Goal: Navigation & Orientation: Find specific page/section

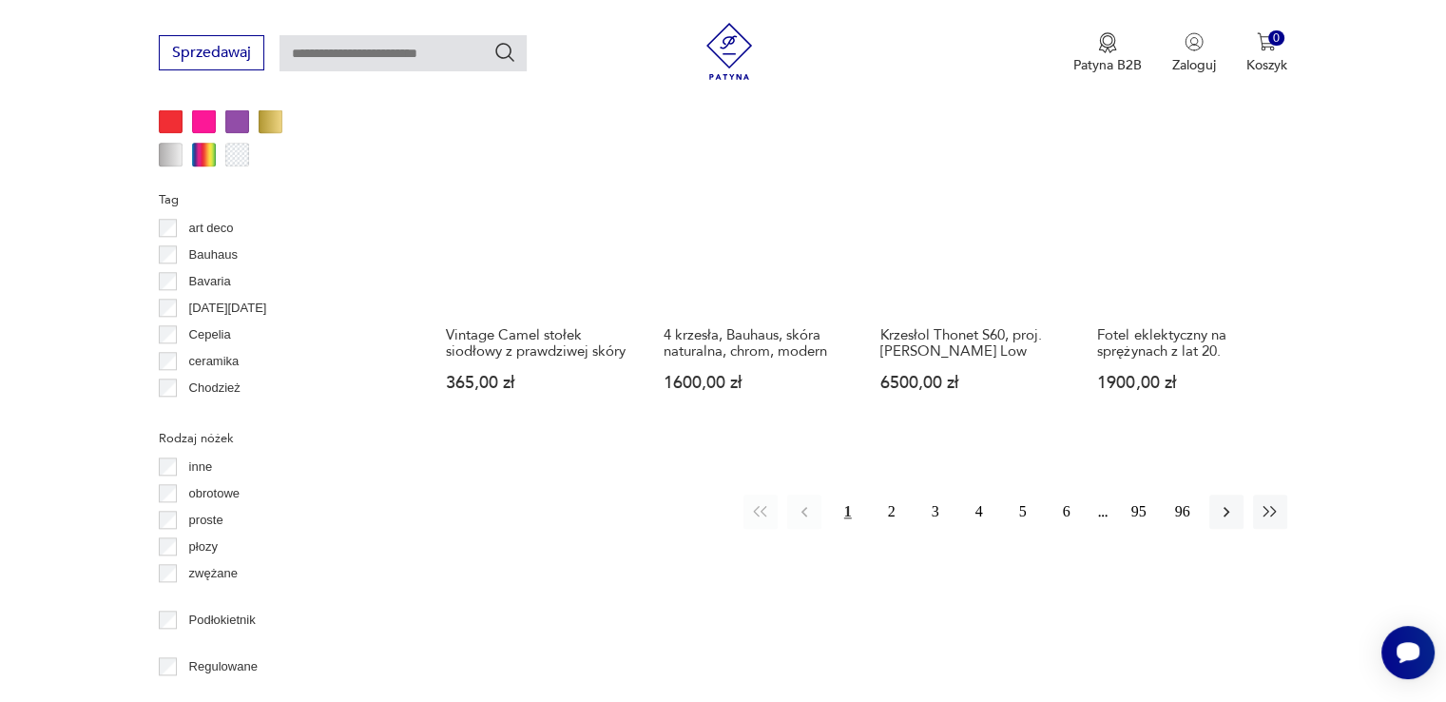
scroll to position [2032, 0]
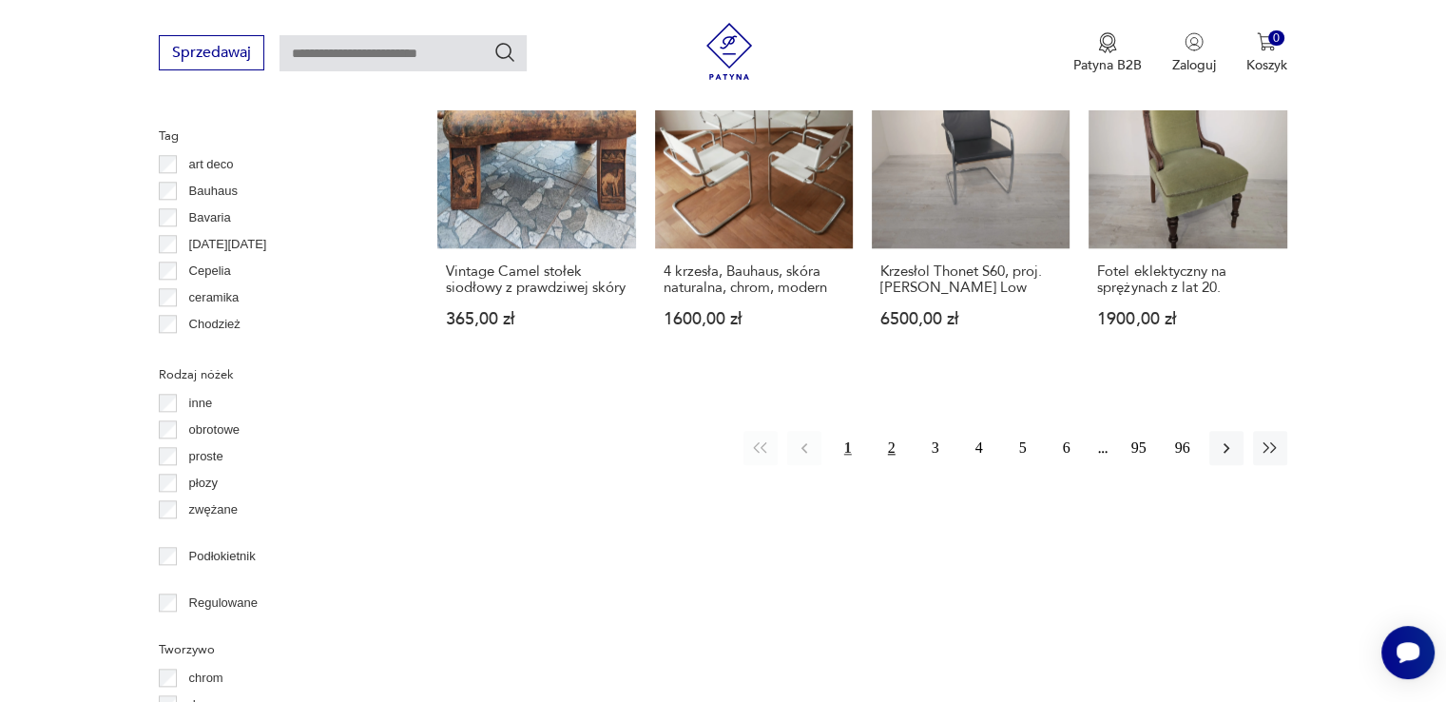
click at [889, 431] on button "2" at bounding box center [892, 448] width 34 height 34
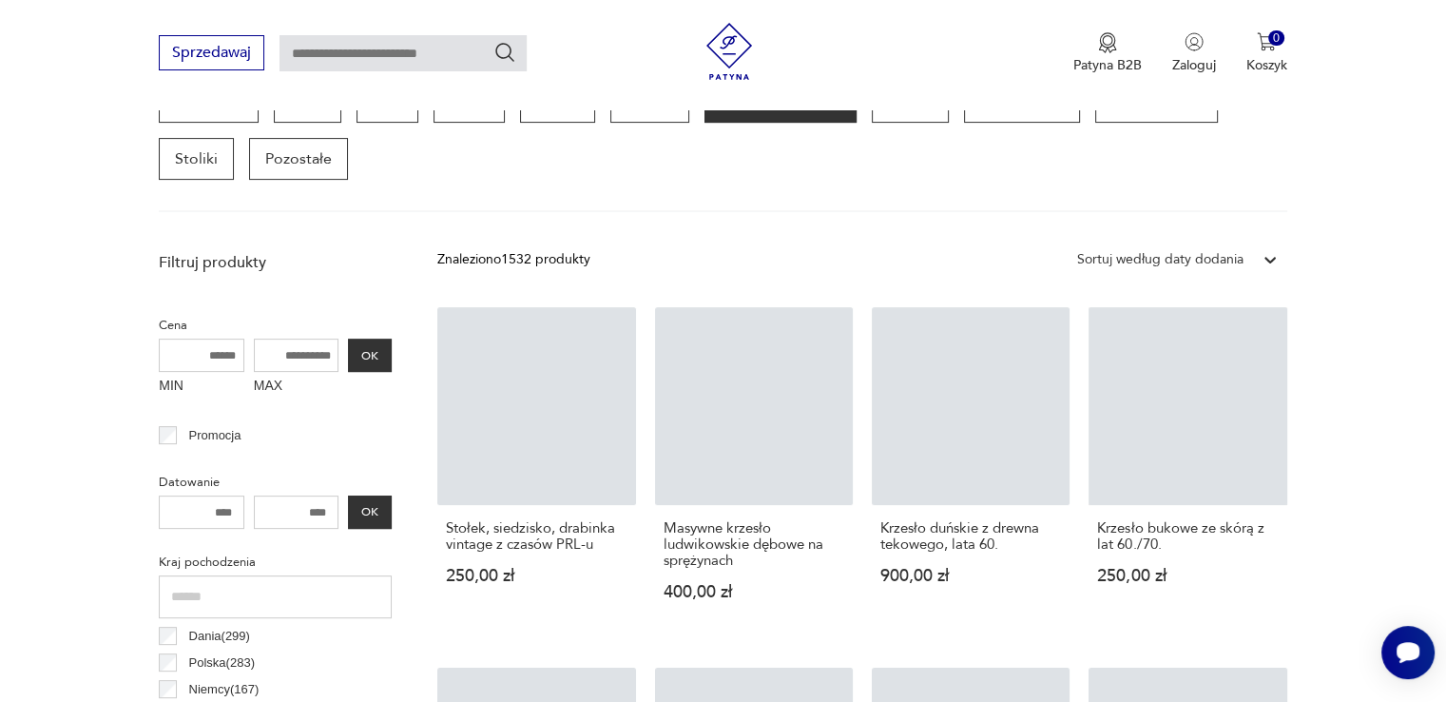
scroll to position [504, 0]
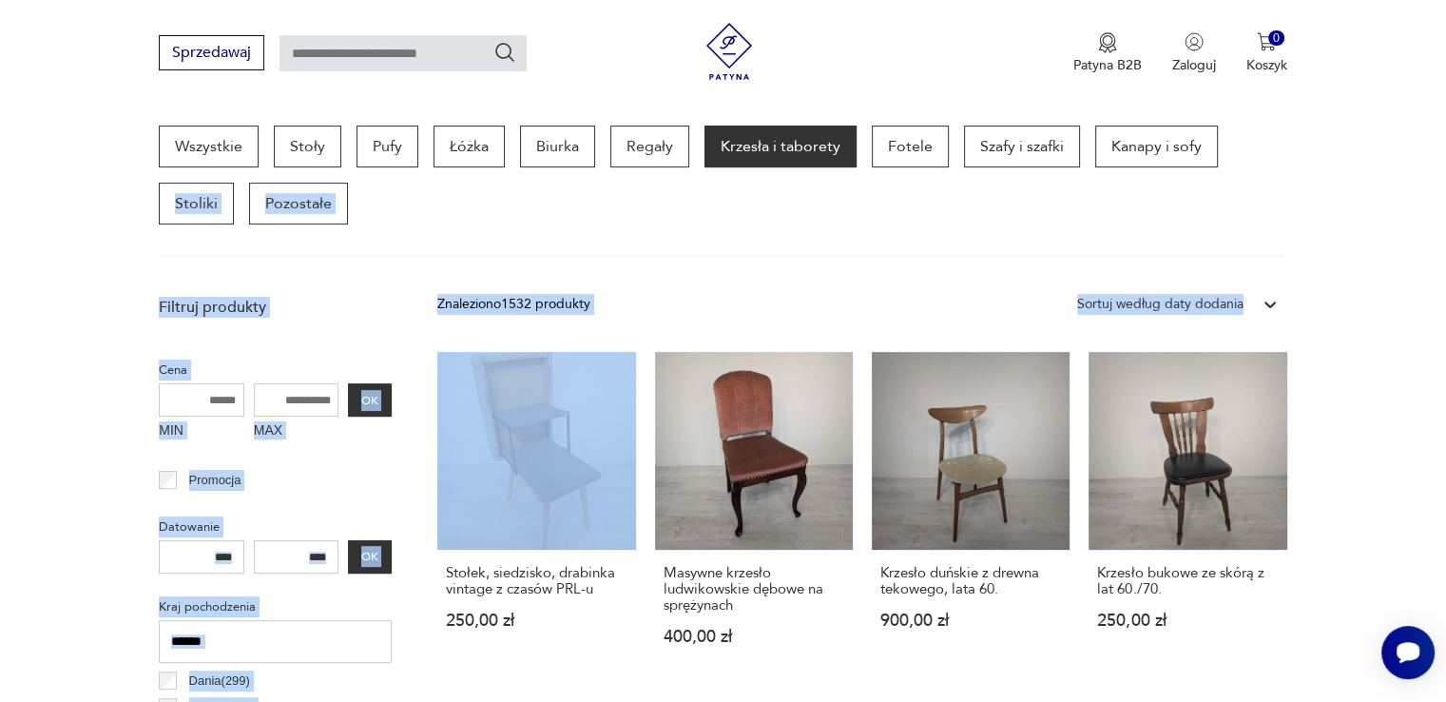
drag, startPoint x: 1443, startPoint y: 135, endPoint x: 1459, endPoint y: 266, distance: 132.2
click at [1372, 197] on section "Wszystkie Stoły Pufy Łóżka Biurka Regały Krzesła i taborety Fotele Szafy i szaf…" at bounding box center [723, 190] width 1446 height 131
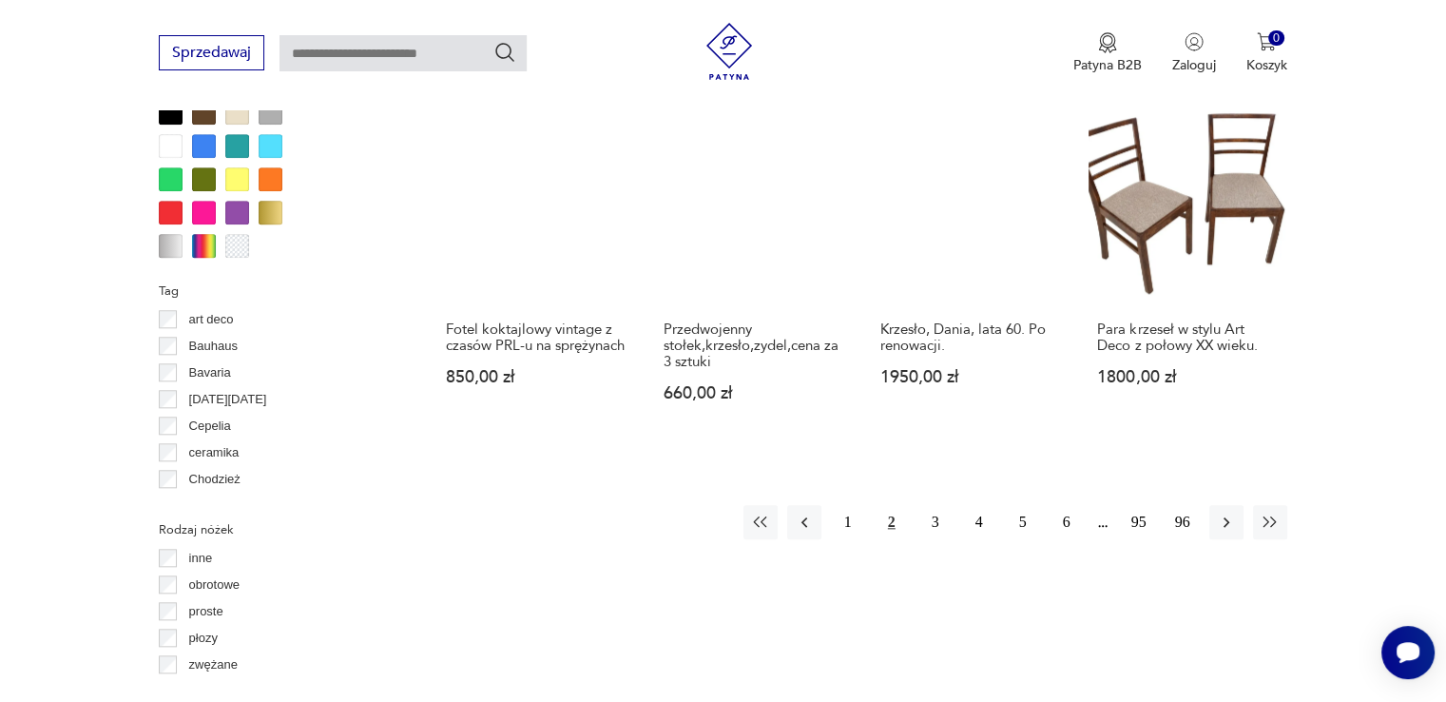
scroll to position [2021, 0]
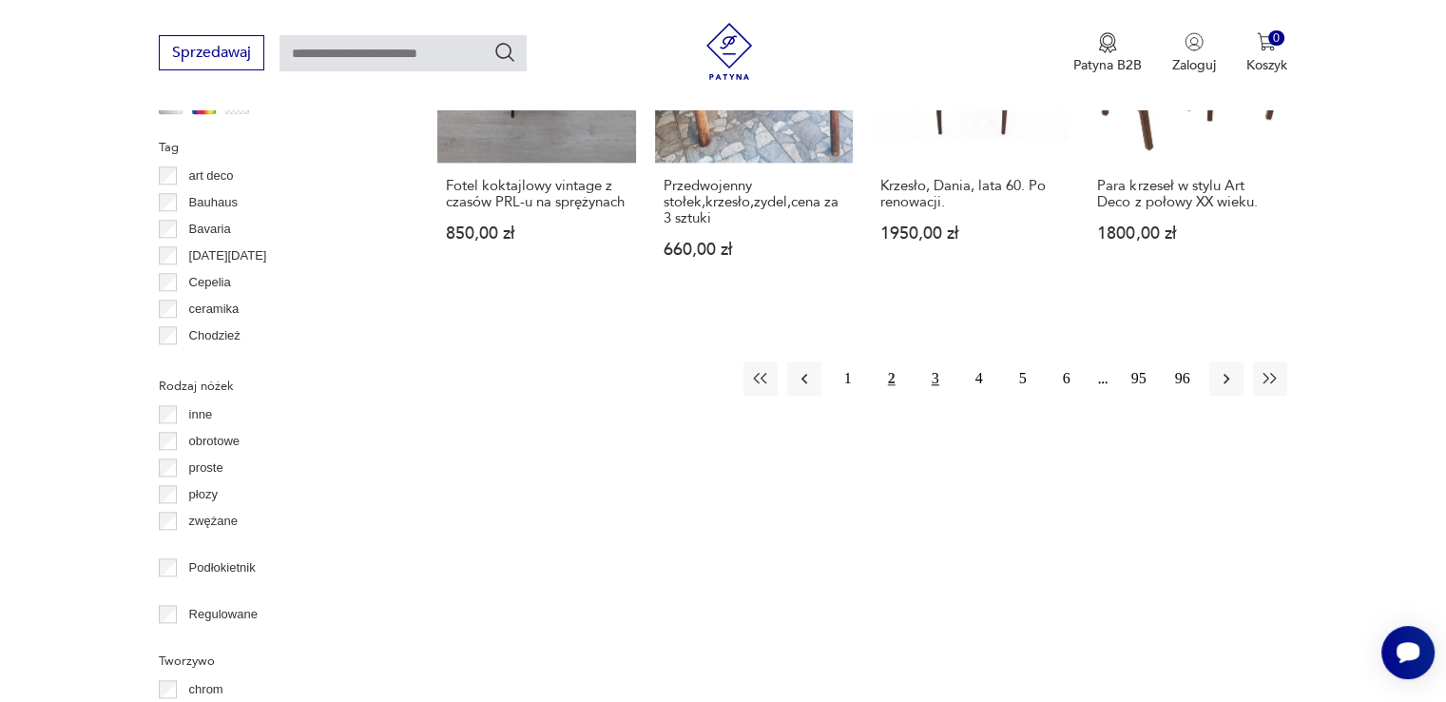
click at [926, 361] on button "3" at bounding box center [935, 378] width 34 height 34
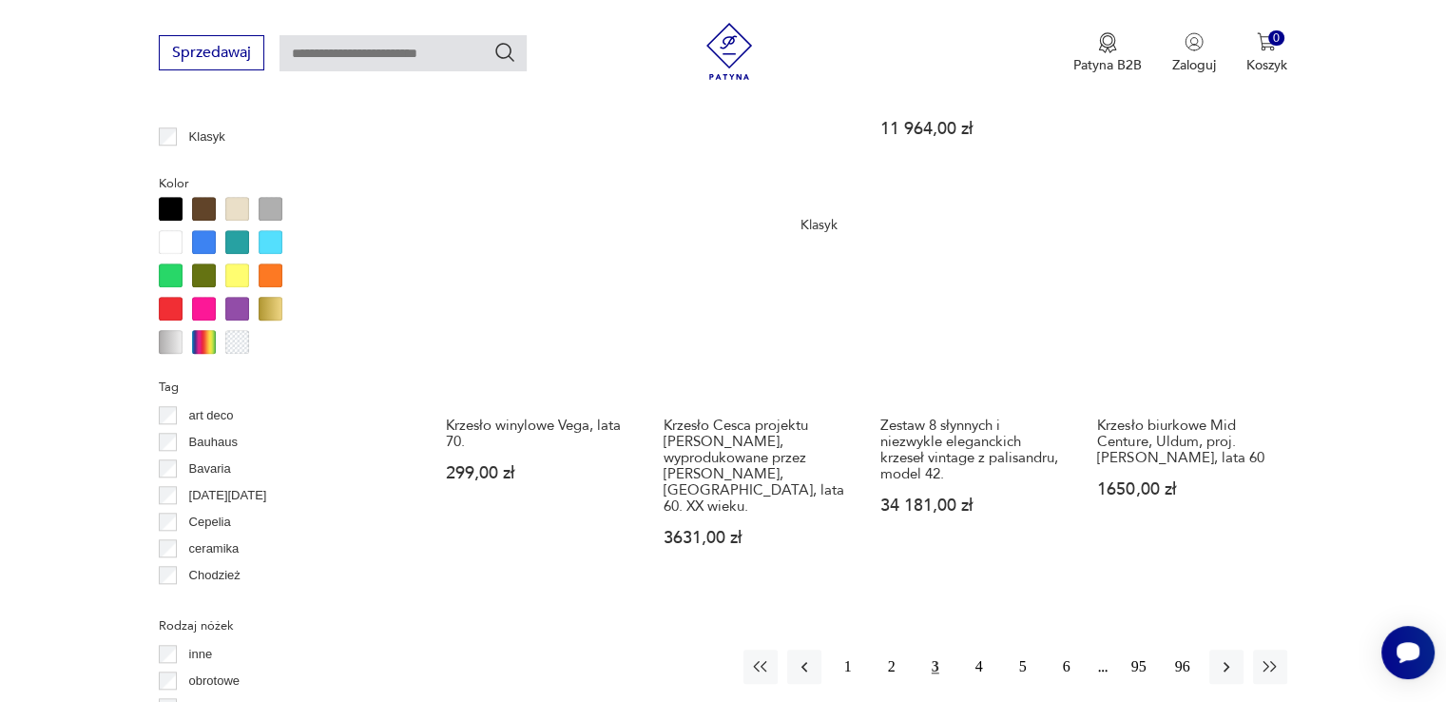
scroll to position [1802, 0]
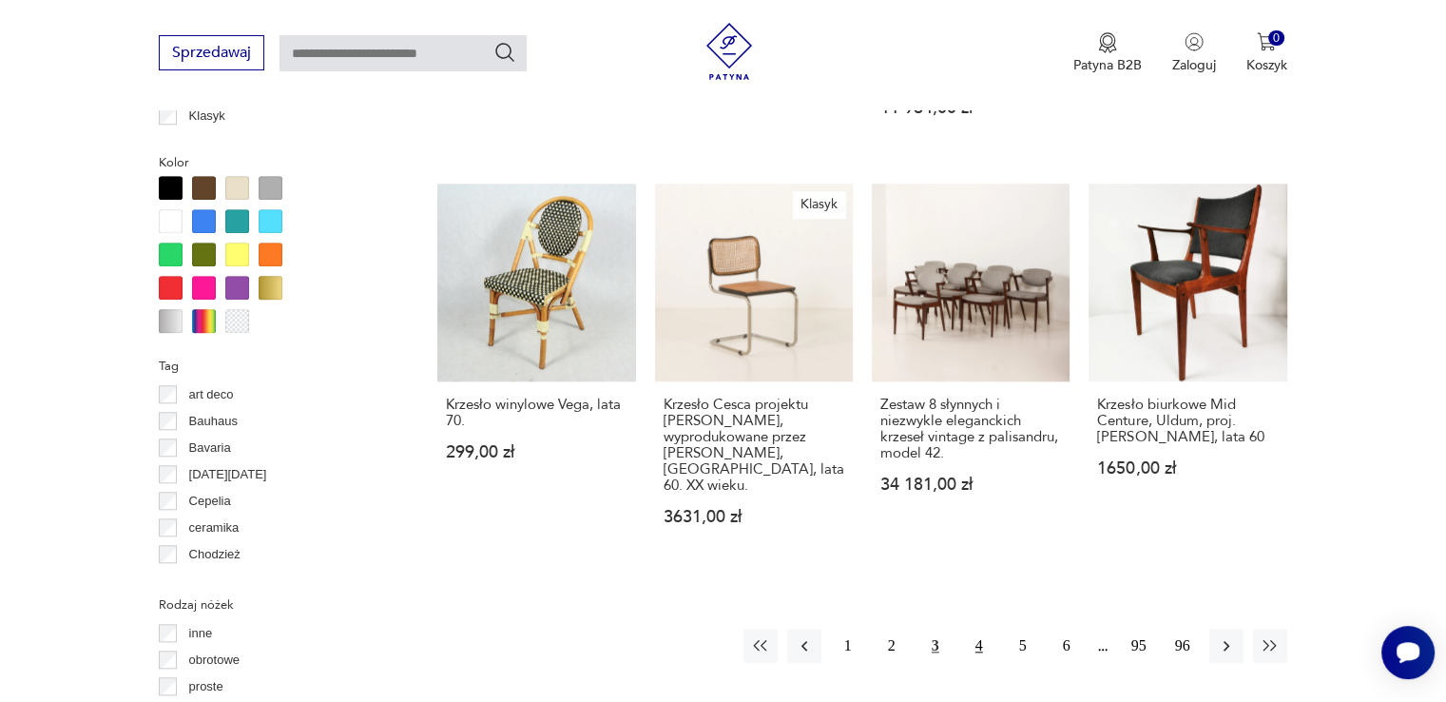
click at [979, 628] on button "4" at bounding box center [979, 645] width 34 height 34
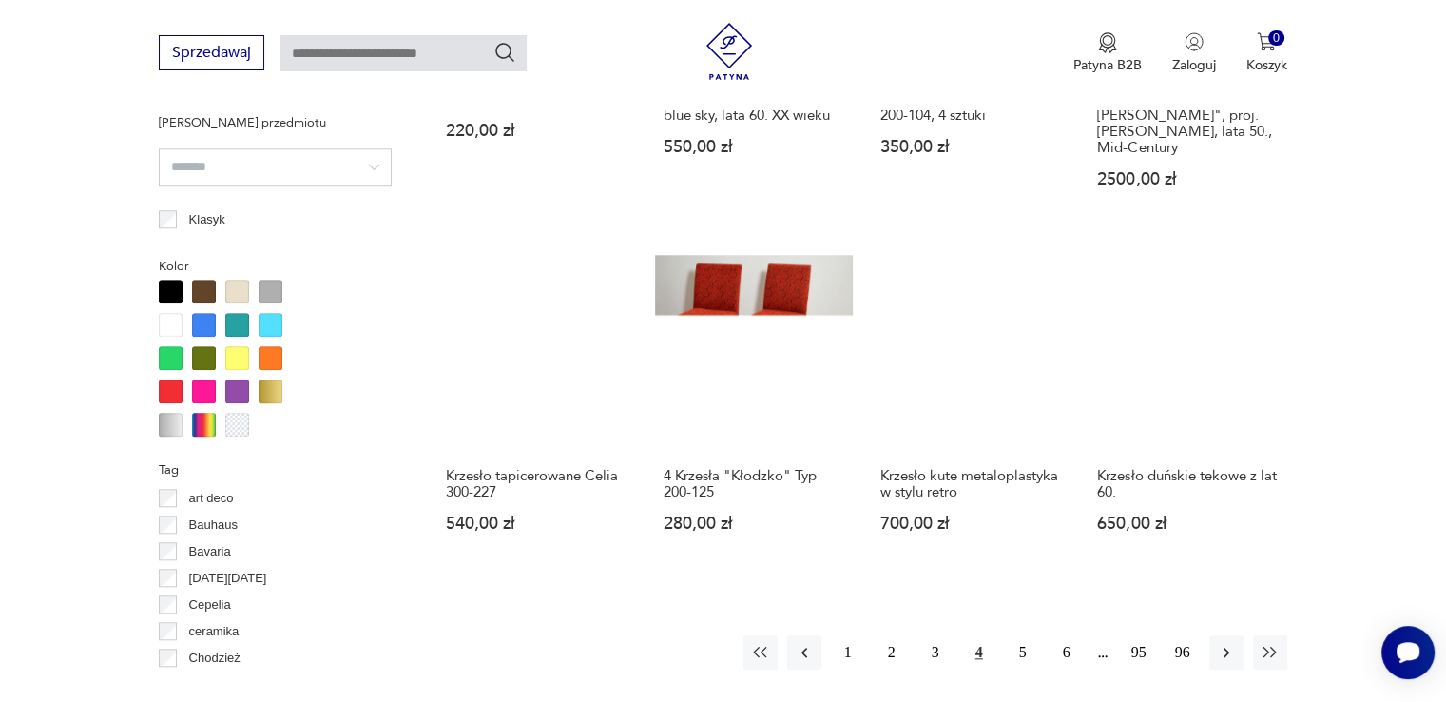
scroll to position [1707, 0]
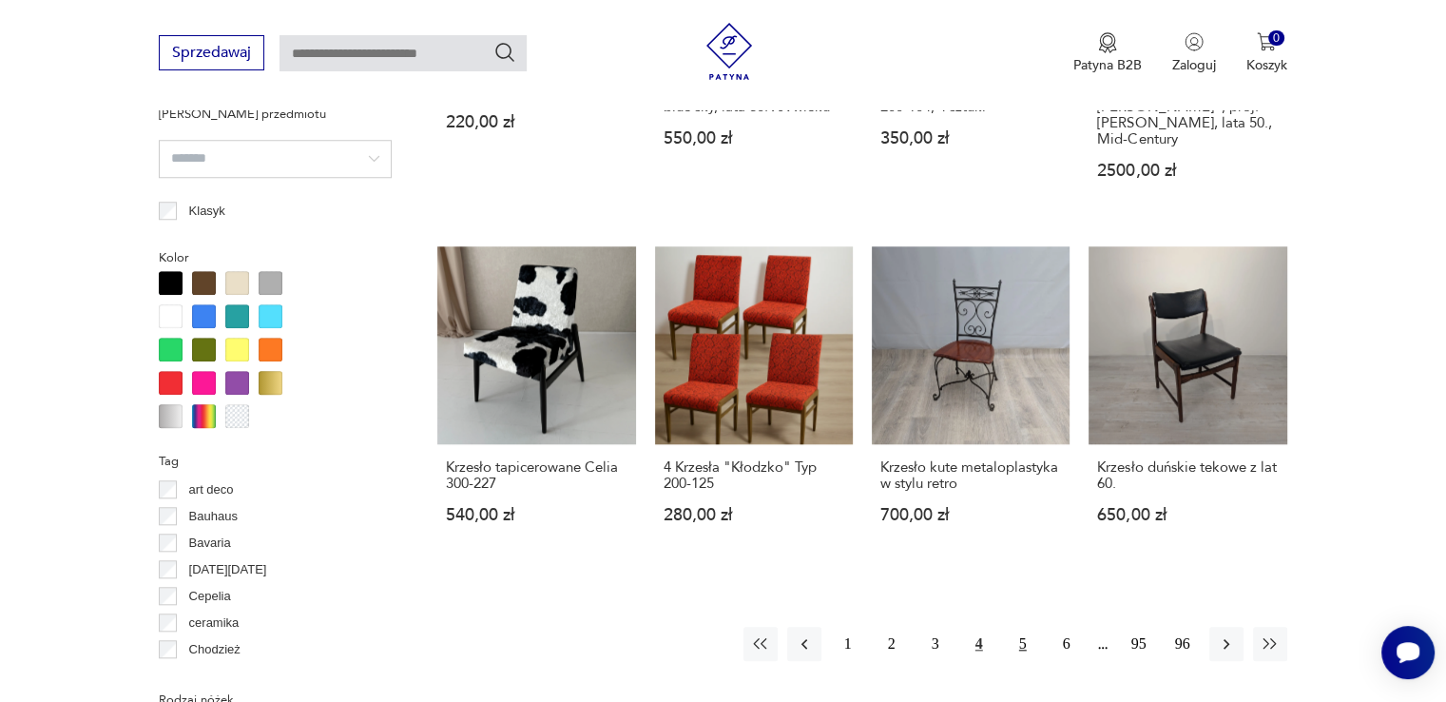
click at [1020, 626] on button "5" at bounding box center [1023, 643] width 34 height 34
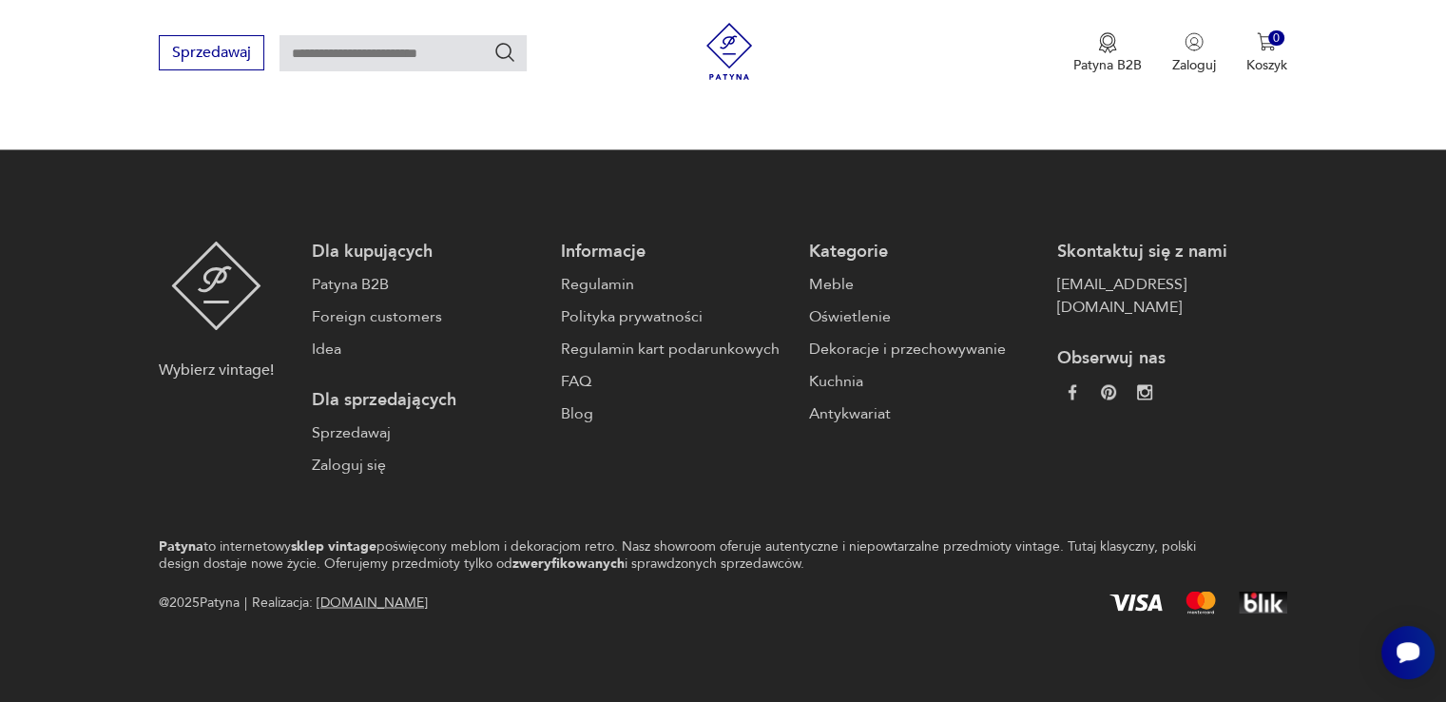
scroll to position [1852, 0]
